Goal: Find contact information: Find contact information

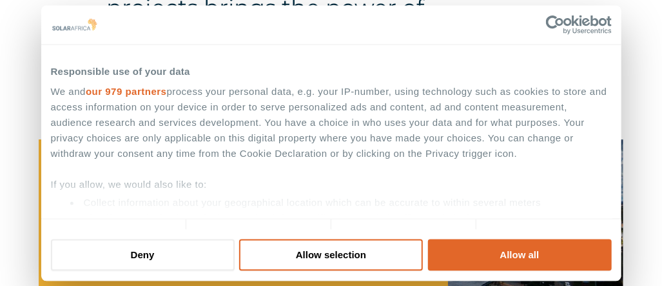
scroll to position [122, 0]
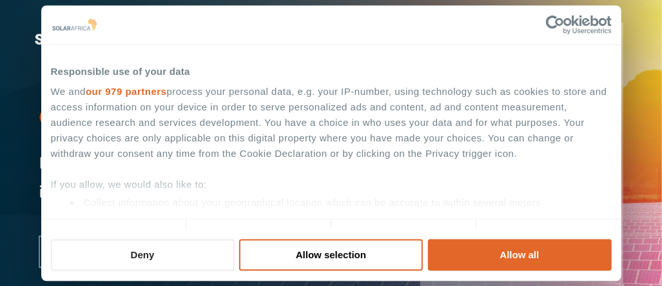
click at [133, 255] on button "Deny" at bounding box center [143, 255] width 184 height 32
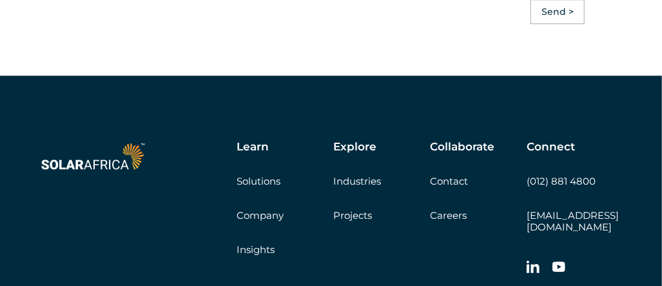
scroll to position [3546, 0]
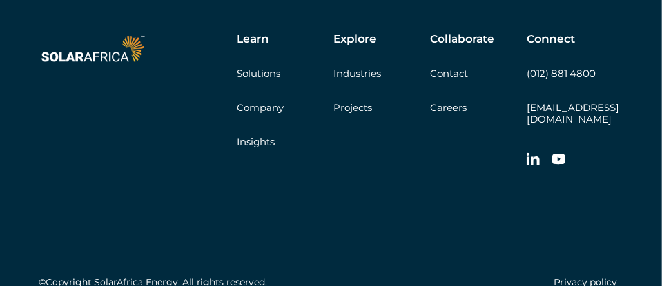
click at [447, 79] on link "Contact" at bounding box center [449, 73] width 38 height 12
